Goal: Navigation & Orientation: Find specific page/section

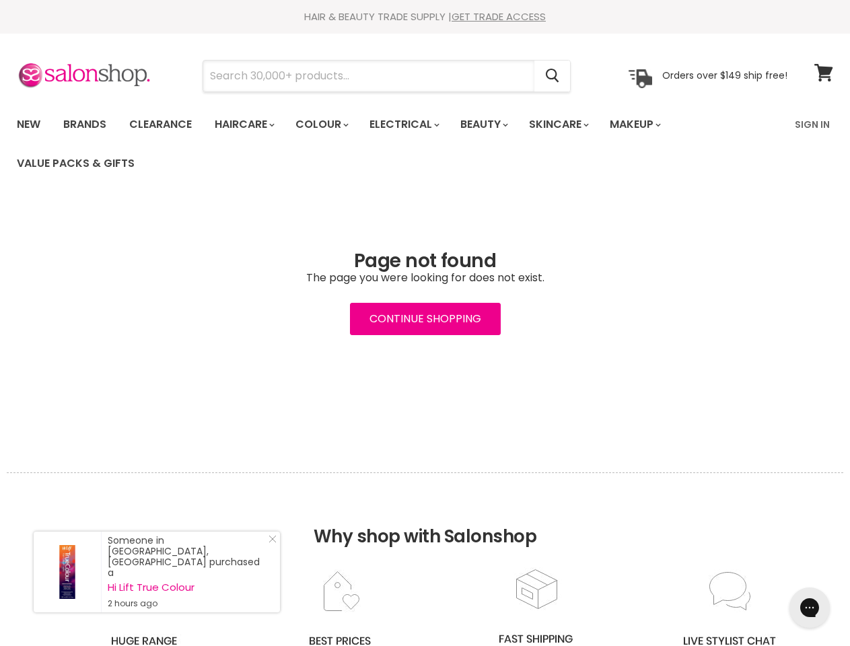
click at [369, 76] on input "Search" at bounding box center [368, 76] width 331 height 31
click at [553, 76] on icon "Search" at bounding box center [552, 76] width 13 height 14
click at [248, 124] on link "Haircare" at bounding box center [244, 124] width 78 height 28
click at [329, 124] on link "Colour" at bounding box center [320, 124] width 71 height 28
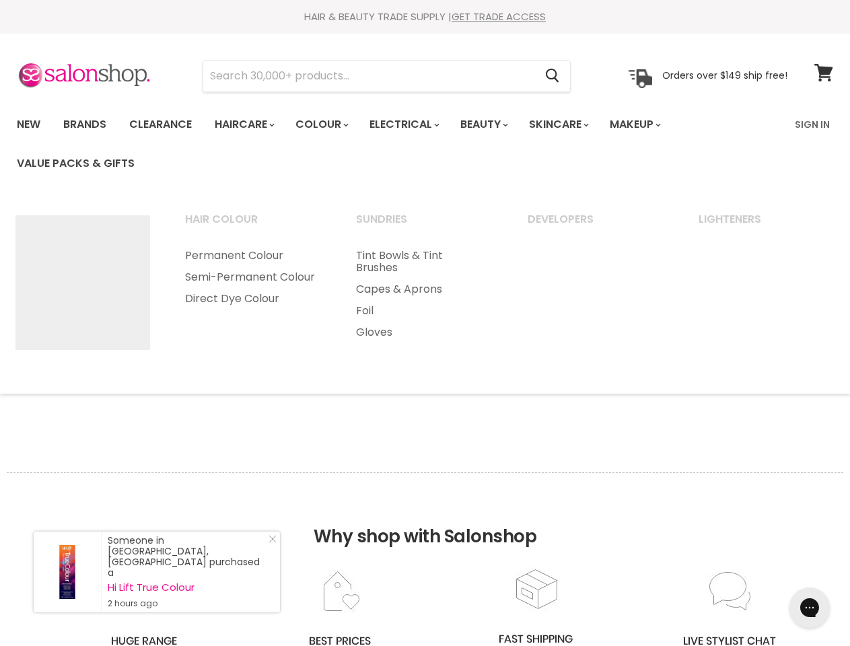
click at [413, 124] on link "Electrical" at bounding box center [403, 124] width 88 height 28
click at [495, 124] on link "Beauty" at bounding box center [483, 124] width 66 height 28
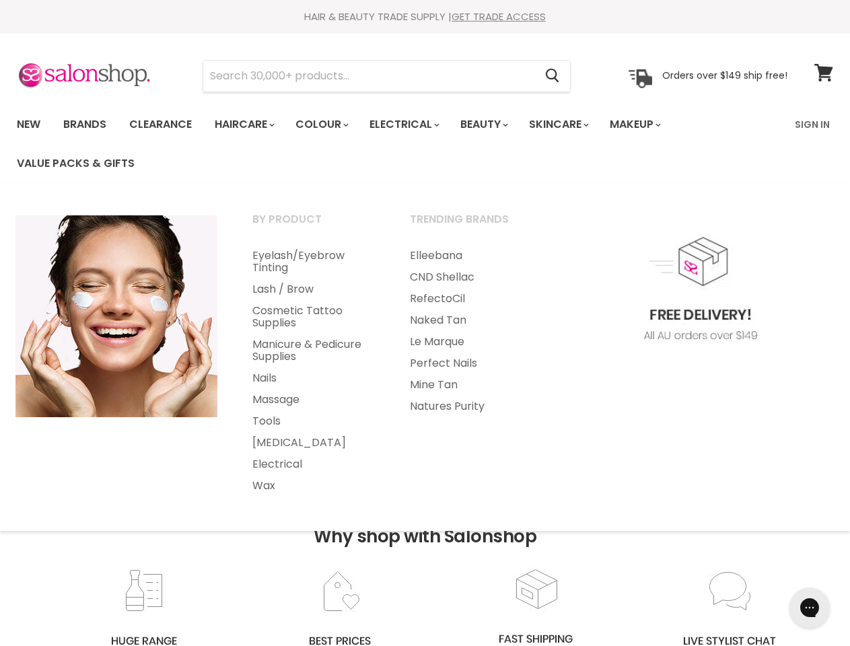
click at [573, 124] on link "Skincare" at bounding box center [558, 124] width 78 height 28
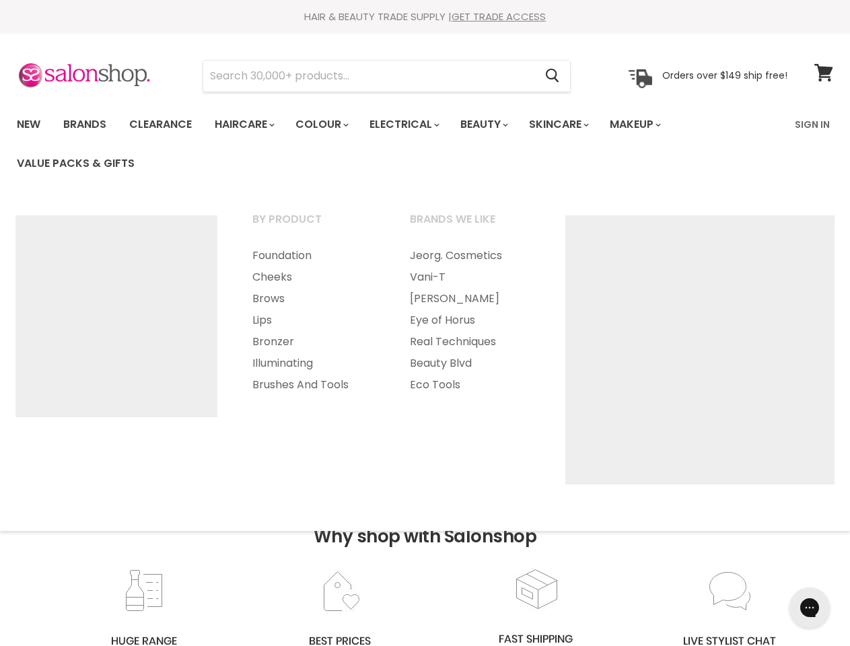
click at [653, 124] on link "Makeup" at bounding box center [633, 124] width 69 height 28
click at [425, 559] on h2 "Why shop with Salonshop" at bounding box center [425, 519] width 836 height 95
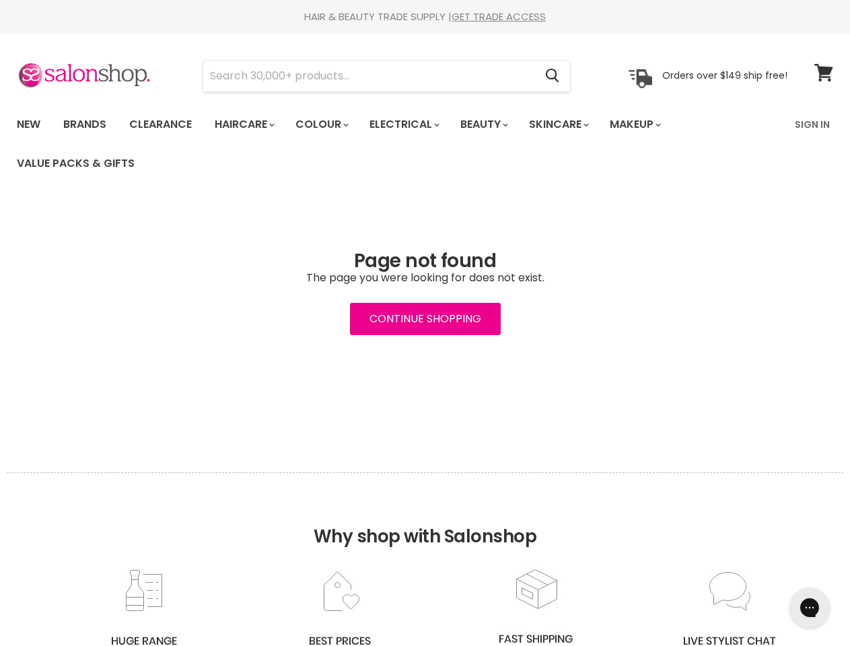
click at [809, 608] on icon "Gorgias live chat" at bounding box center [809, 607] width 13 height 13
